Goal: Information Seeking & Learning: Find specific fact

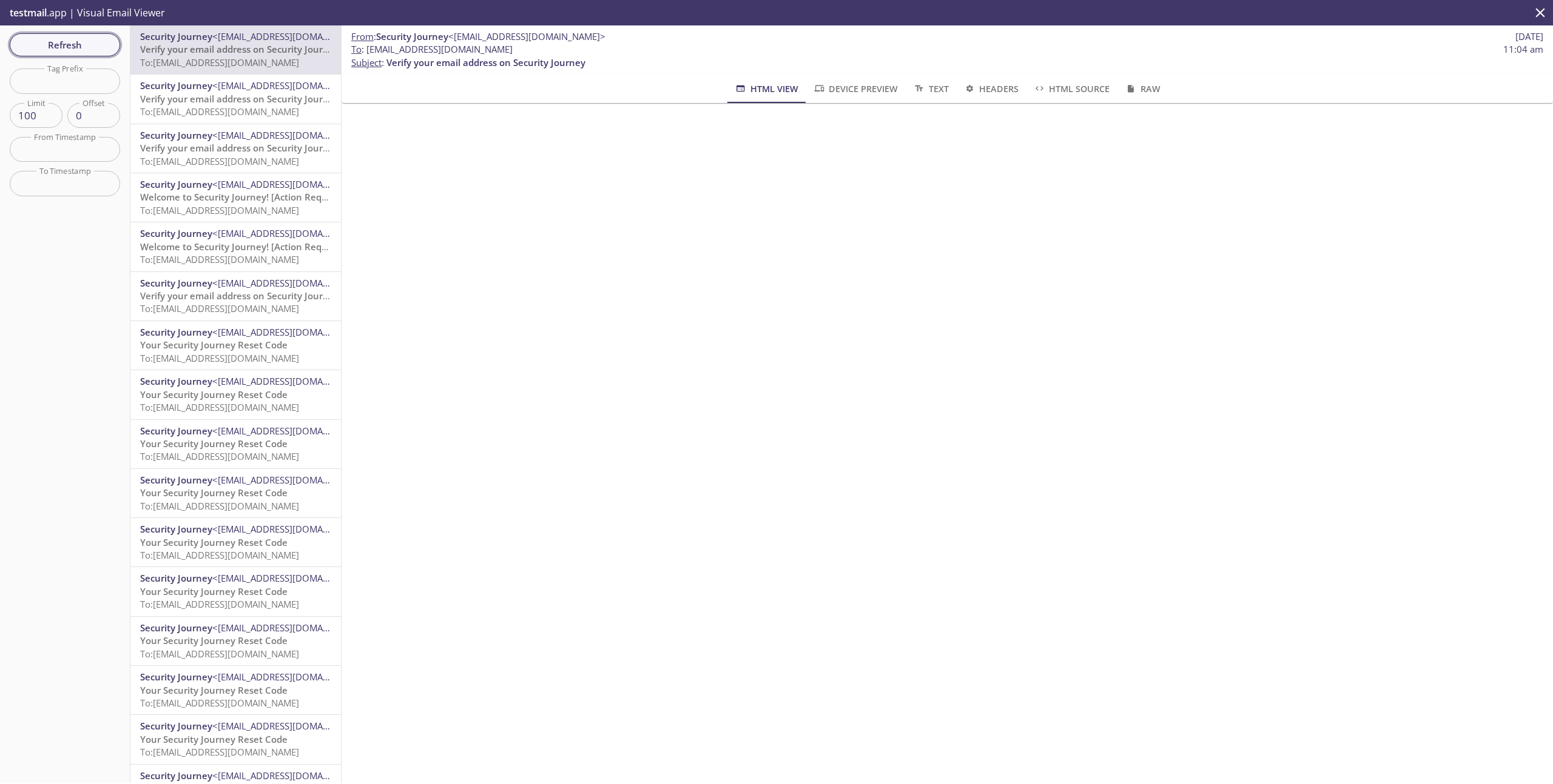
click at [38, 45] on span "Refresh" at bounding box center [65, 45] width 91 height 16
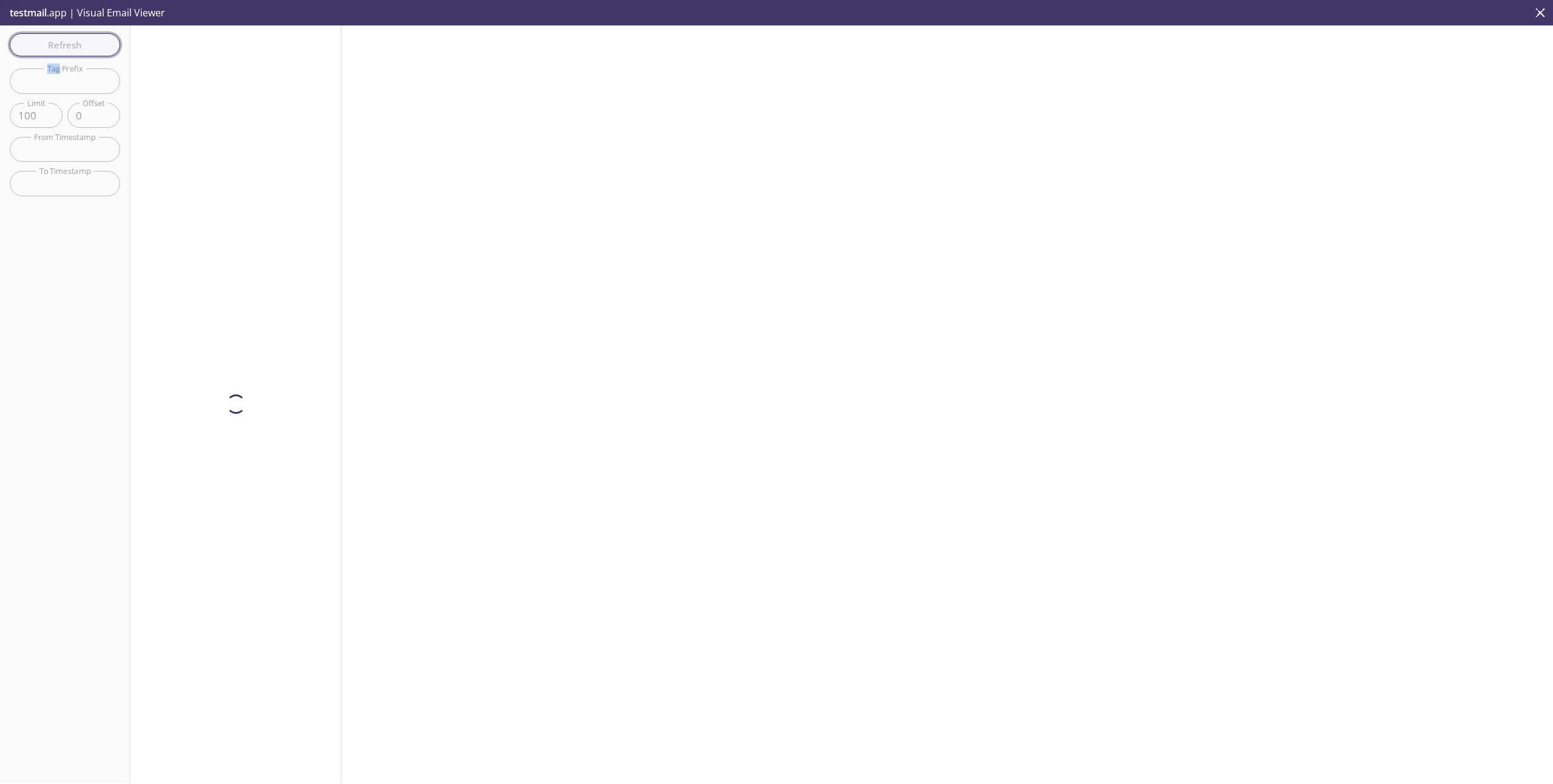
click at [38, 45] on div "Refresh Filters Tag Prefix Tag Prefix Limit 100 Limit Offset 0 Offset From Time…" at bounding box center [65, 404] width 130 height 758
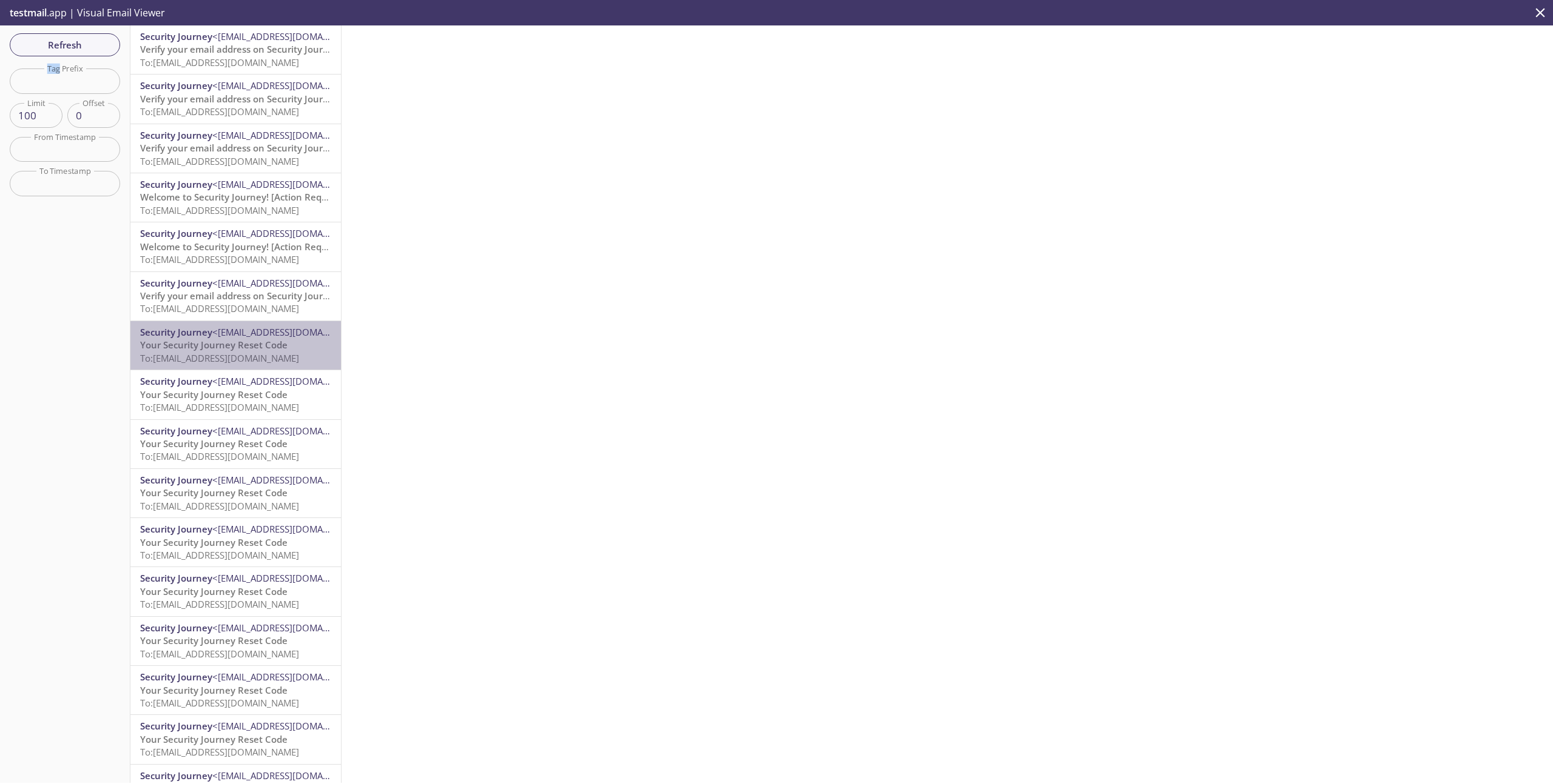
click at [256, 353] on span "To: [EMAIL_ADDRESS][DOMAIN_NAME]" at bounding box center [219, 358] width 158 height 12
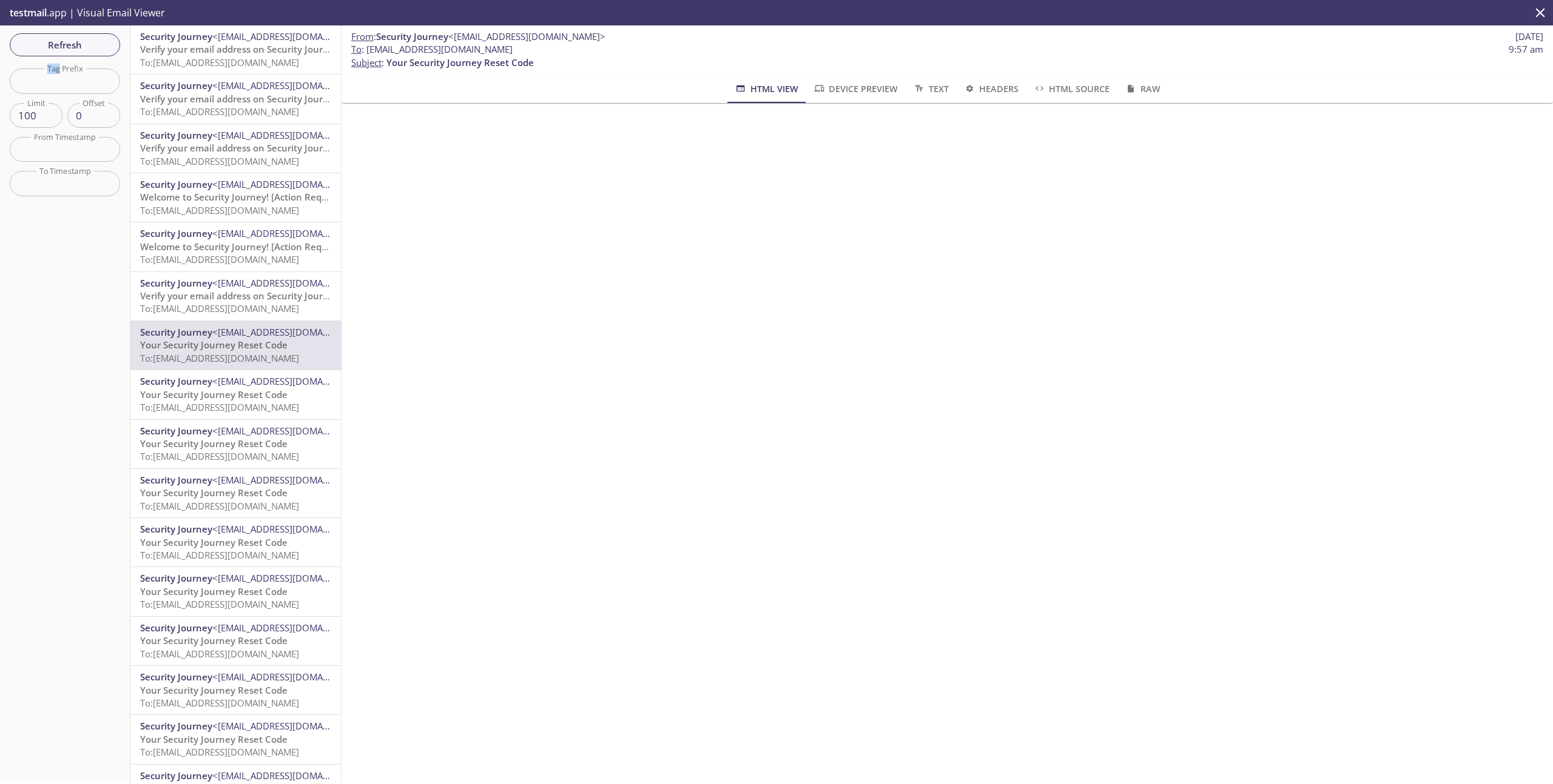
drag, startPoint x: 521, startPoint y: 48, endPoint x: 365, endPoint y: 51, distance: 156.0
click at [365, 51] on span "To : [EMAIL_ADDRESS][DOMAIN_NAME] 9:57 am" at bounding box center [947, 49] width 1191 height 13
copy span "[EMAIL_ADDRESS][DOMAIN_NAME]"
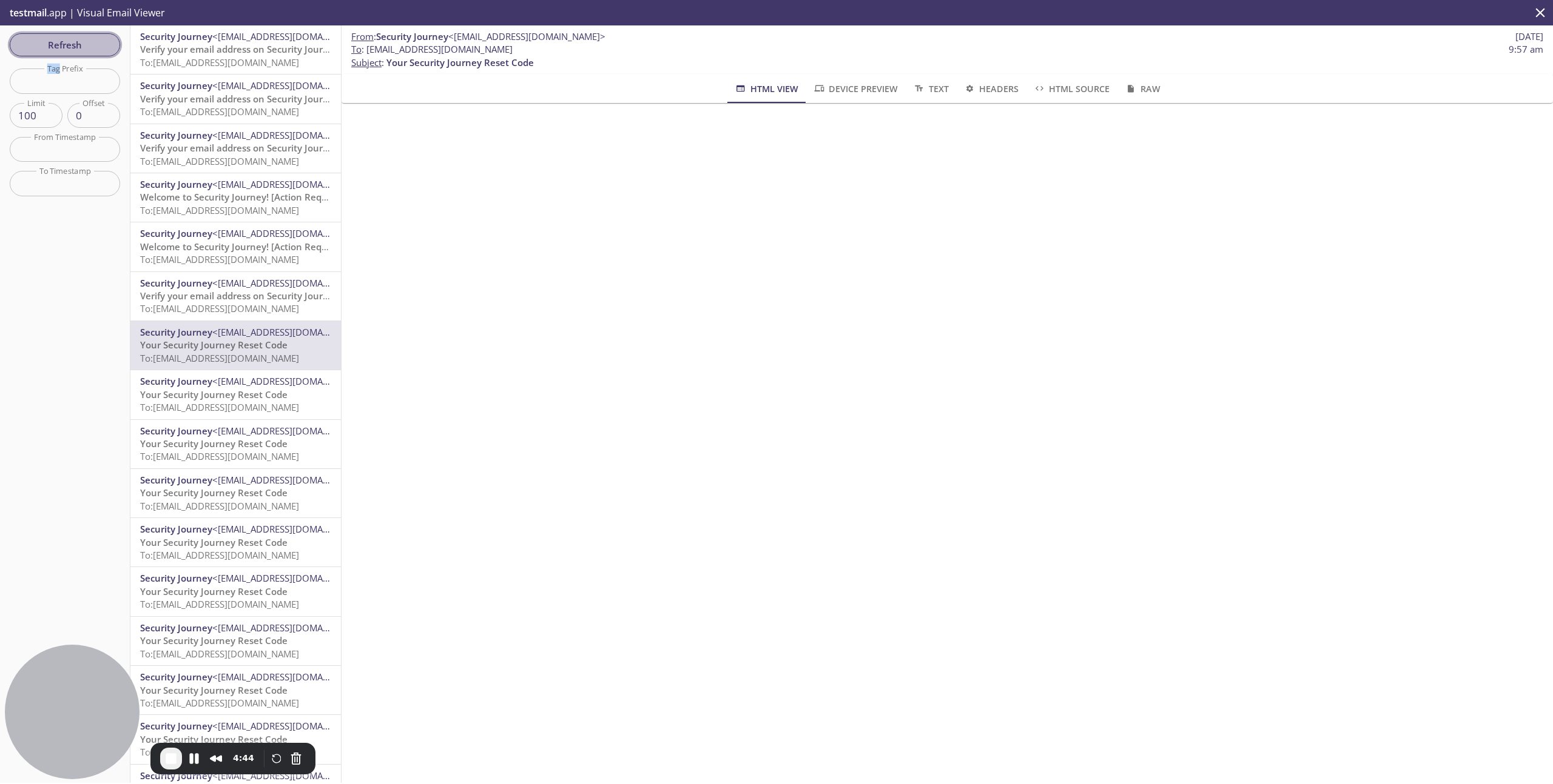
click at [70, 48] on span "Refresh" at bounding box center [65, 45] width 91 height 16
click at [70, 48] on div "Refresh Filters Tag Prefix Tag Prefix Limit 100 Limit Offset 0 Offset From Time…" at bounding box center [65, 404] width 130 height 758
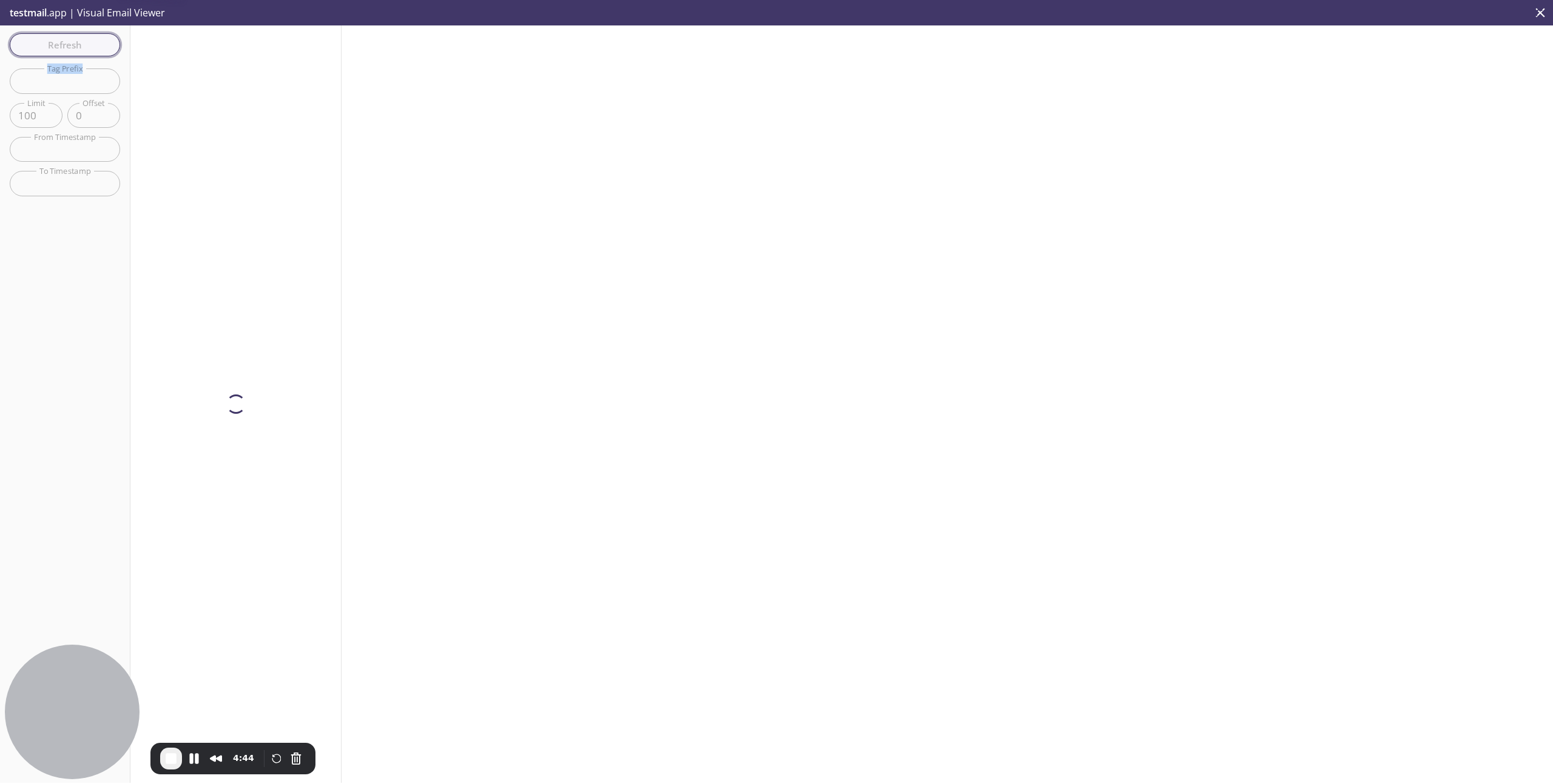
click at [70, 48] on div "Refresh Filters Tag Prefix Tag Prefix Limit 100 Limit Offset 0 Offset From Time…" at bounding box center [65, 404] width 130 height 758
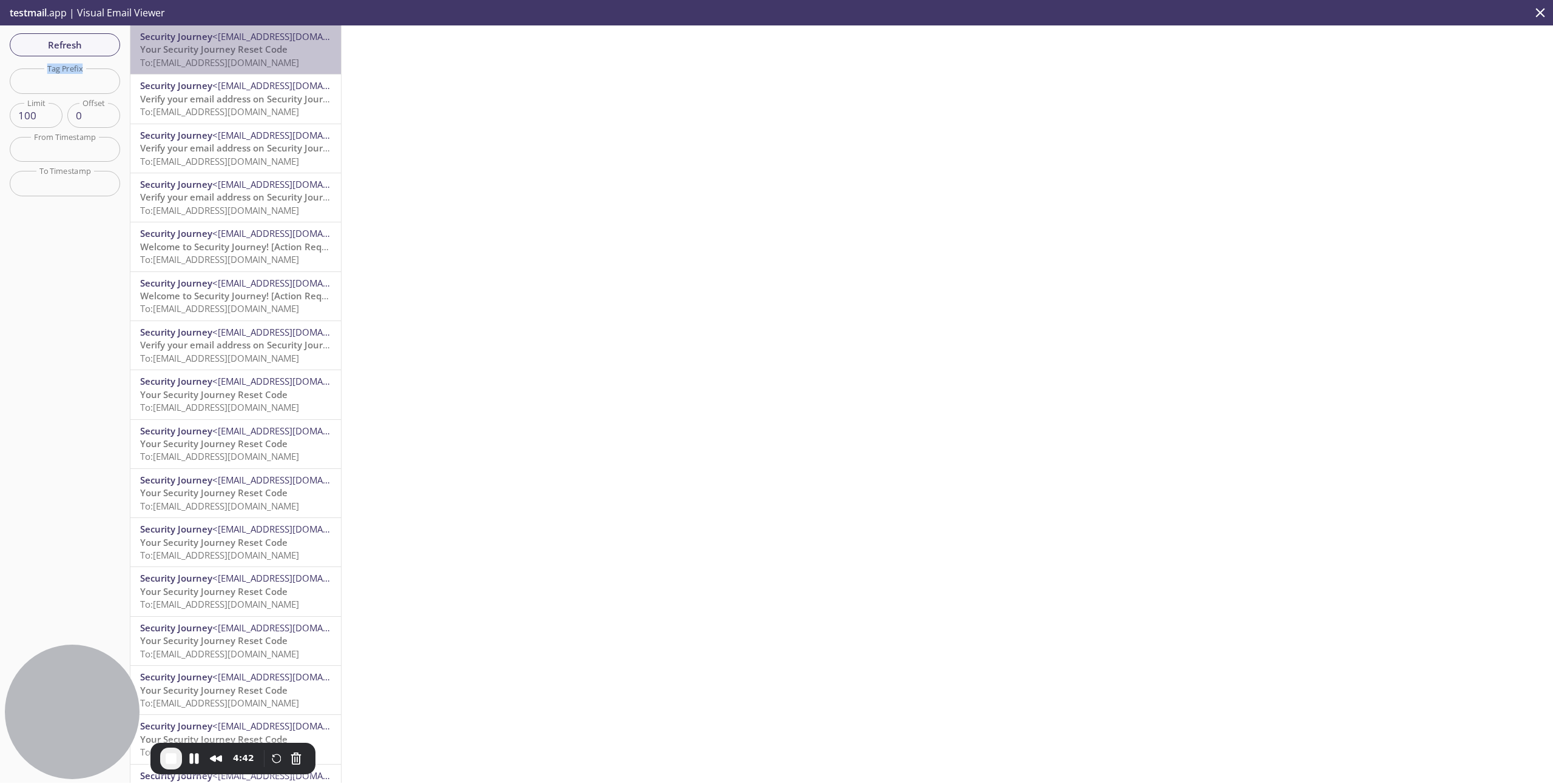
click at [224, 50] on span "Your Security Journey Reset Code" at bounding box center [214, 49] width 148 height 12
